Goal: Obtain resource: Obtain resource

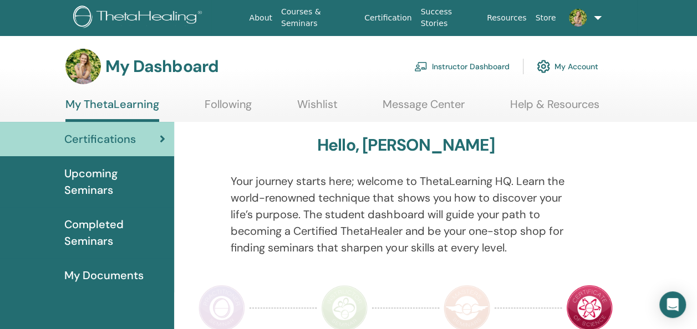
click at [402, 258] on div "Your journey starts here; welcome to ThetaLearning HQ. Learn the world-renowned…" at bounding box center [405, 221] width 366 height 96
click at [472, 61] on link "Instructor Dashboard" at bounding box center [461, 66] width 95 height 24
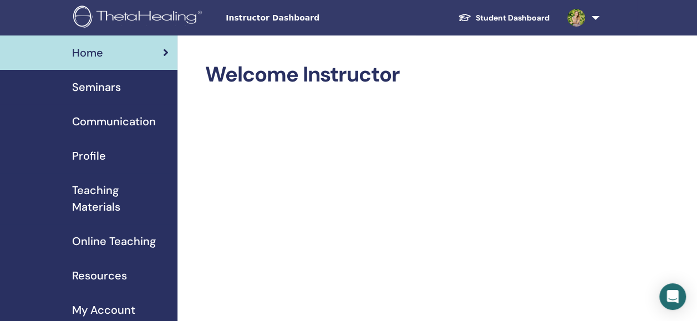
click at [123, 89] on div "Seminars" at bounding box center [89, 87] width 160 height 17
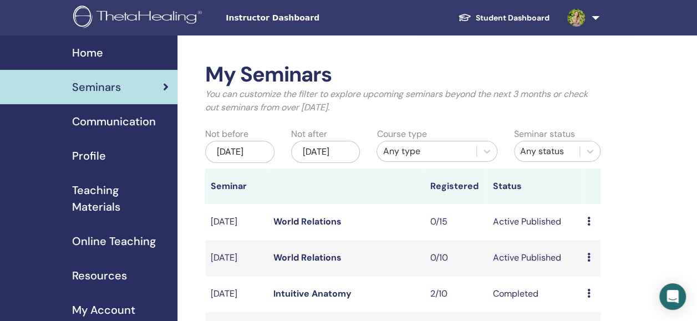
click at [95, 196] on span "Teaching Materials" at bounding box center [120, 198] width 96 height 33
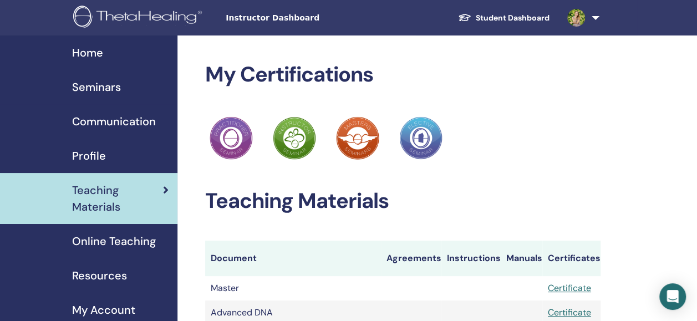
click at [361, 248] on th "Document" at bounding box center [293, 258] width 176 height 35
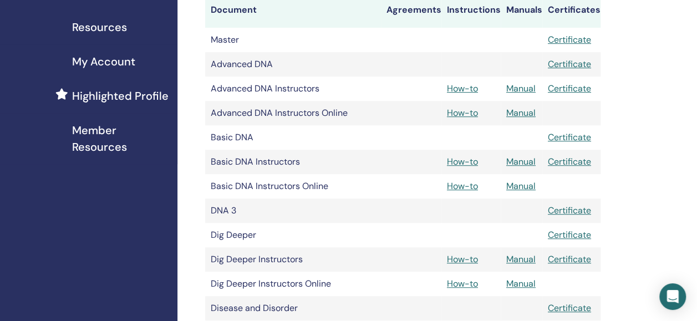
scroll to position [249, 0]
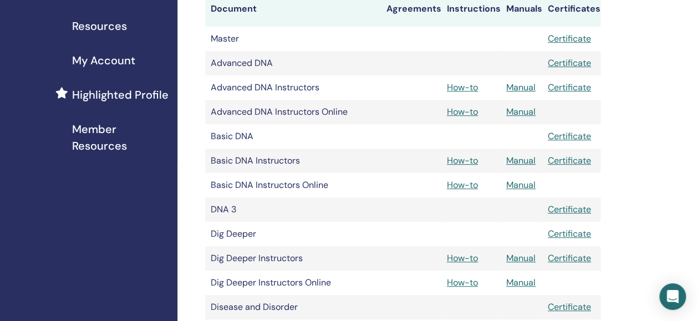
click at [353, 273] on td "Dig Deeper Instructors Online" at bounding box center [293, 283] width 176 height 24
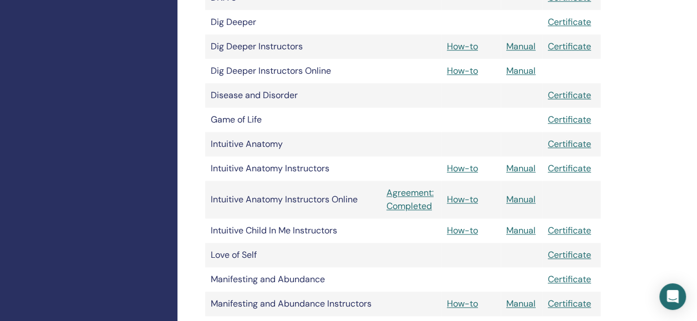
scroll to position [469, 0]
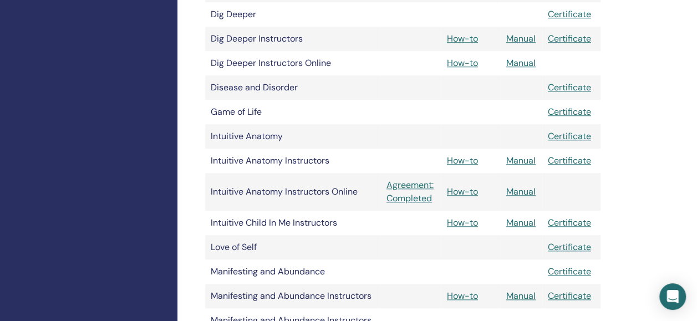
click at [359, 242] on td "Love of Self" at bounding box center [293, 247] width 176 height 24
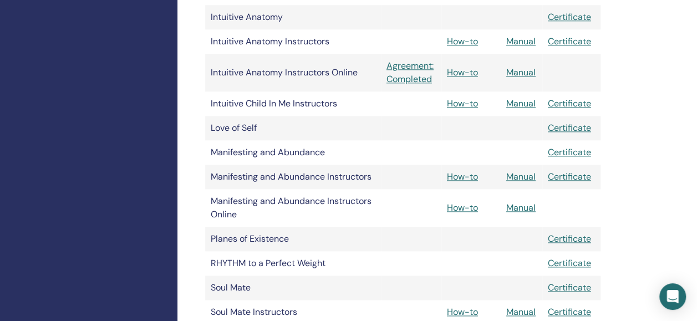
scroll to position [590, 0]
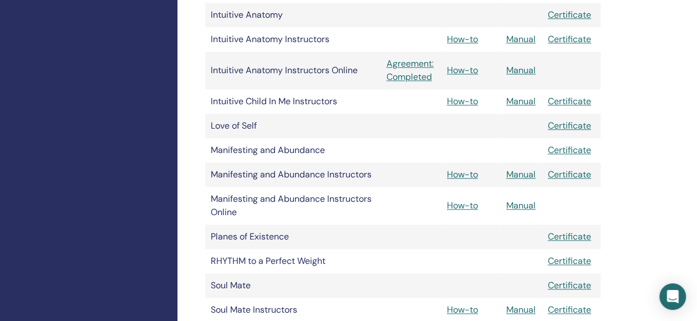
click at [351, 271] on td "RHYTHM to a Perfect Weight" at bounding box center [293, 261] width 176 height 24
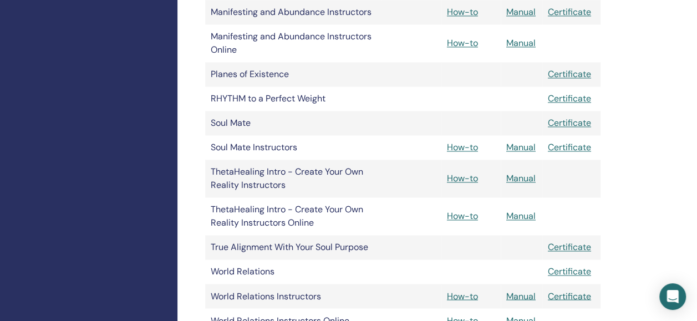
scroll to position [754, 0]
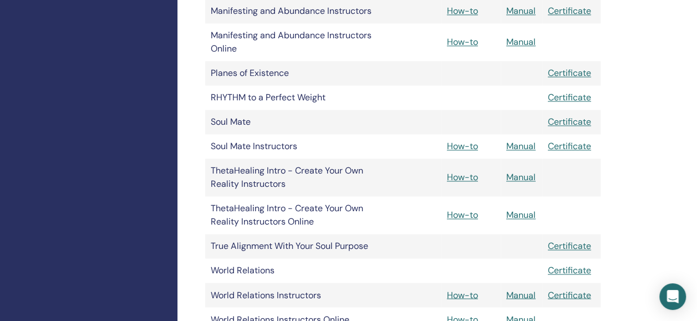
click at [273, 249] on td "True Alignment With Your Soul Purpose" at bounding box center [293, 246] width 176 height 24
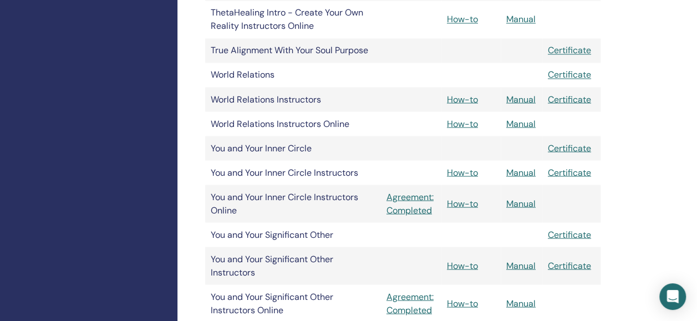
scroll to position [950, 0]
